Goal: Find specific page/section: Find specific page/section

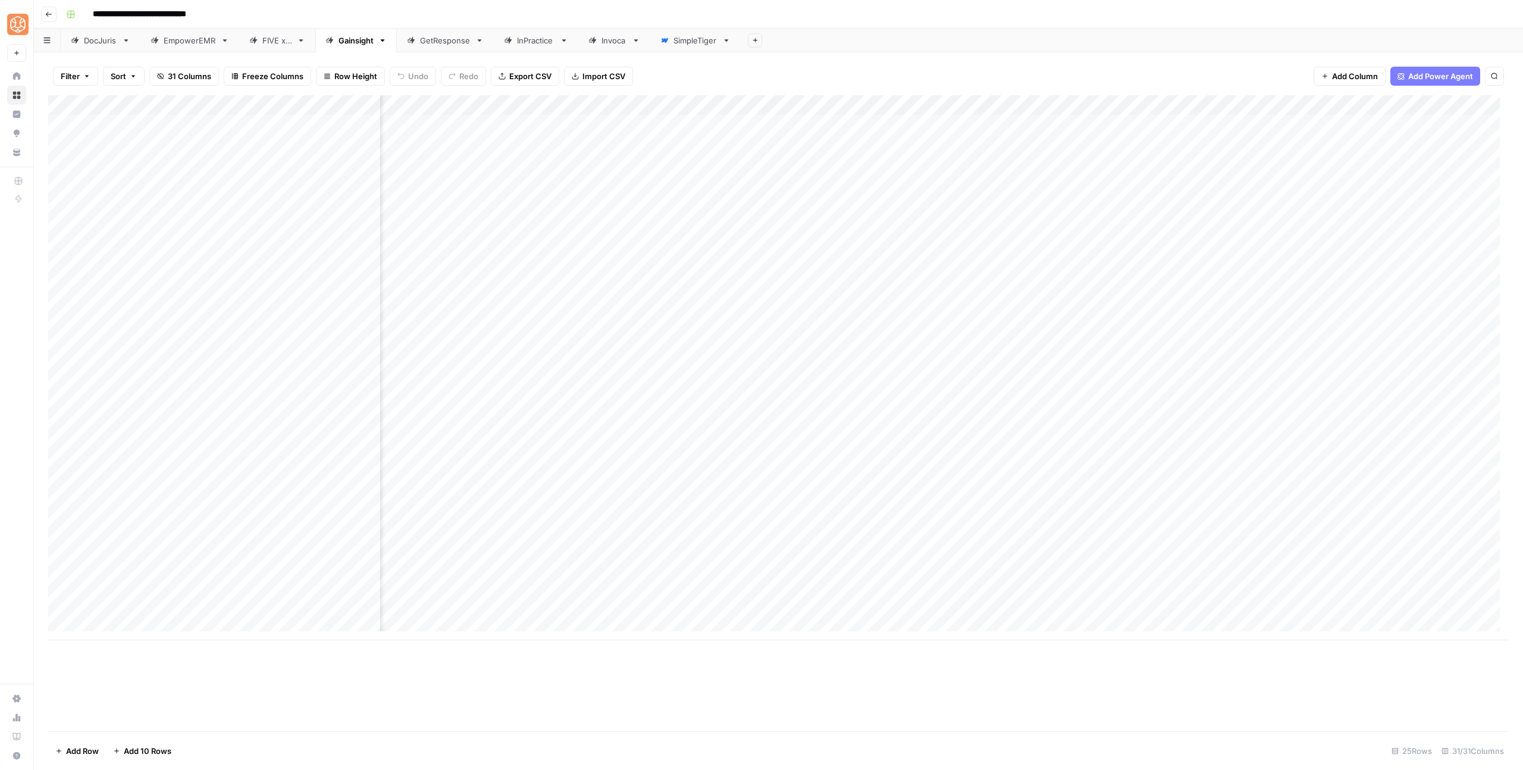
scroll to position [0, 203]
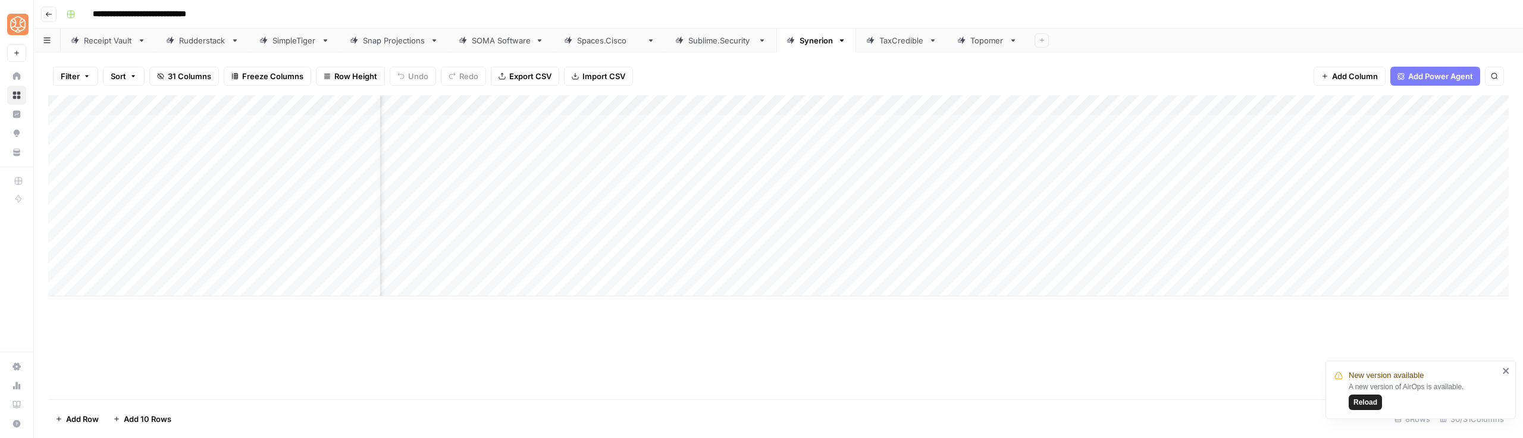
scroll to position [0, 764]
